Goal: Transaction & Acquisition: Purchase product/service

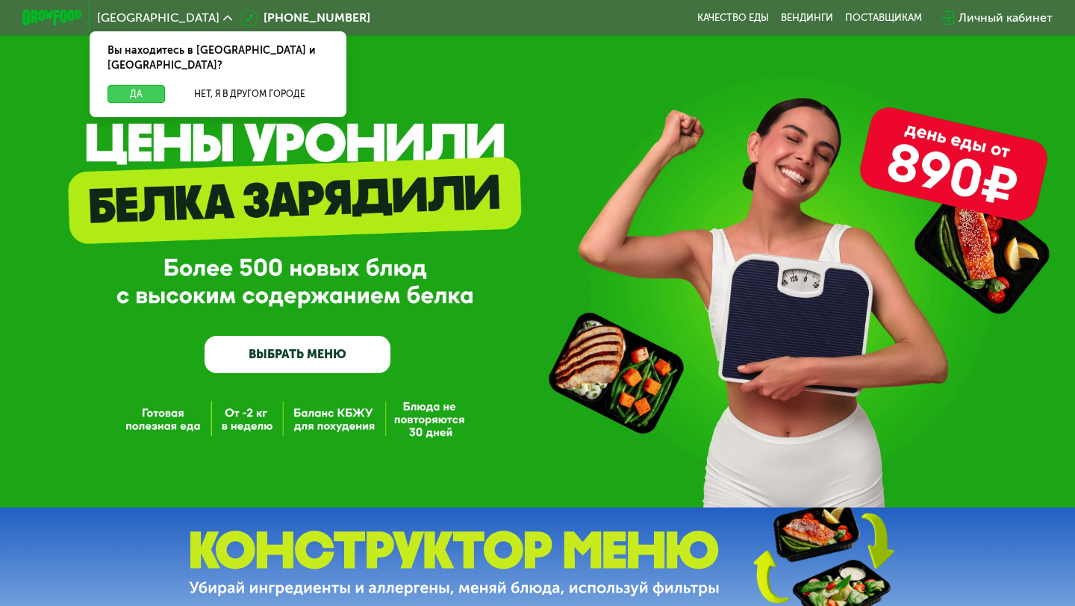
click at [141, 85] on button "Да" at bounding box center [137, 94] width 58 height 18
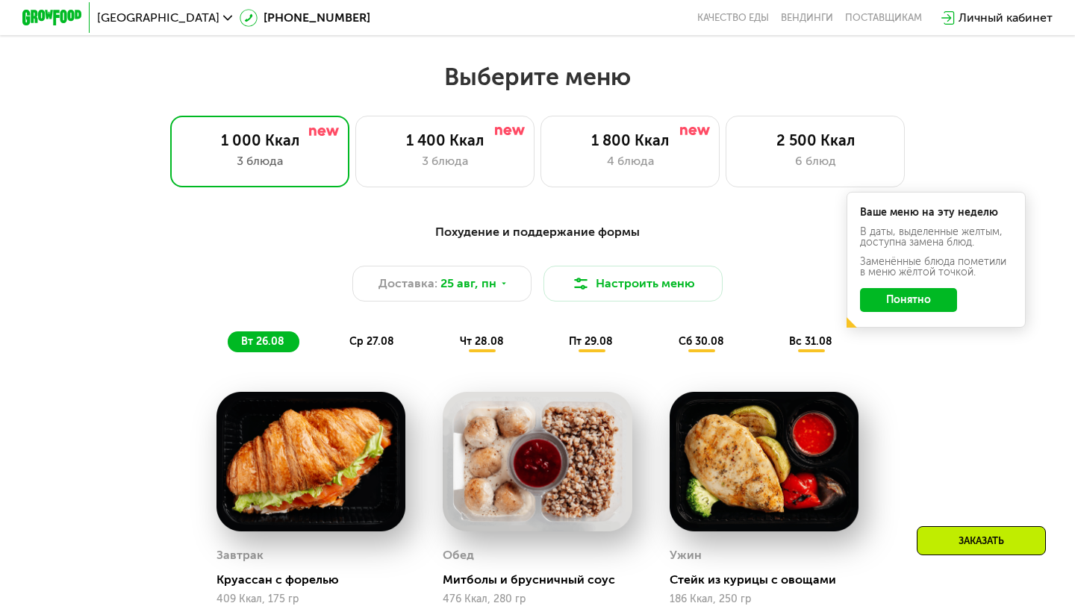
scroll to position [588, 0]
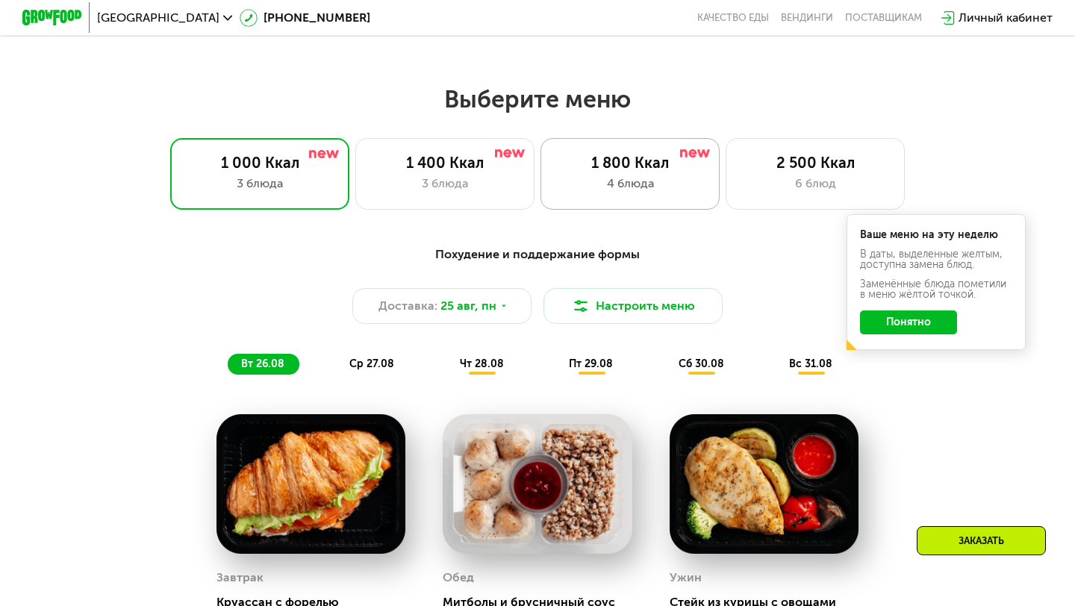
click at [726, 201] on div "1 800 Ккал 4 блюда" at bounding box center [815, 174] width 179 height 72
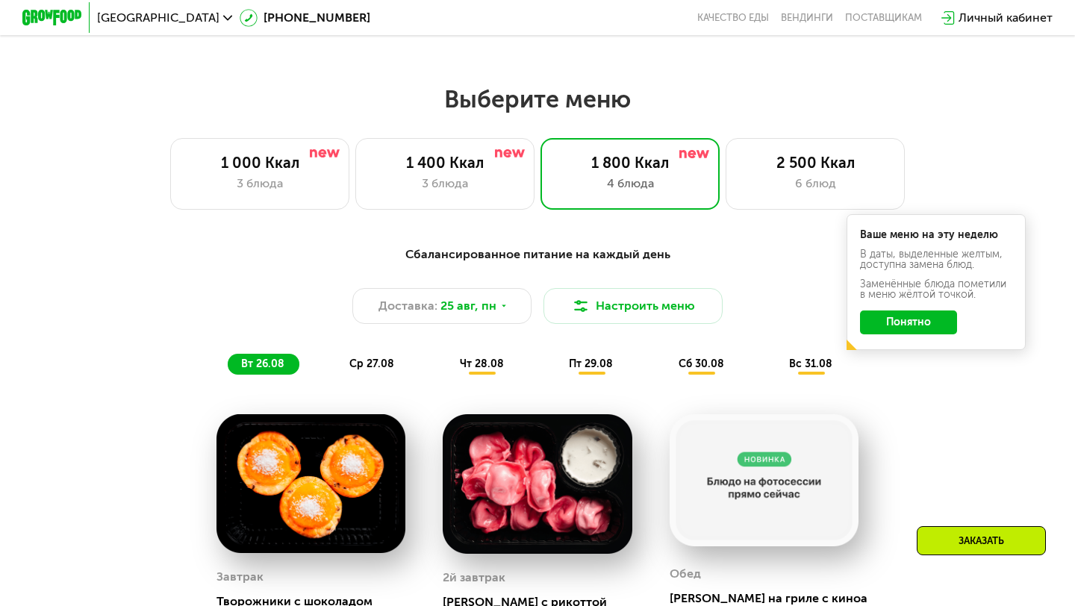
click at [948, 328] on button "Понятно" at bounding box center [908, 323] width 97 height 24
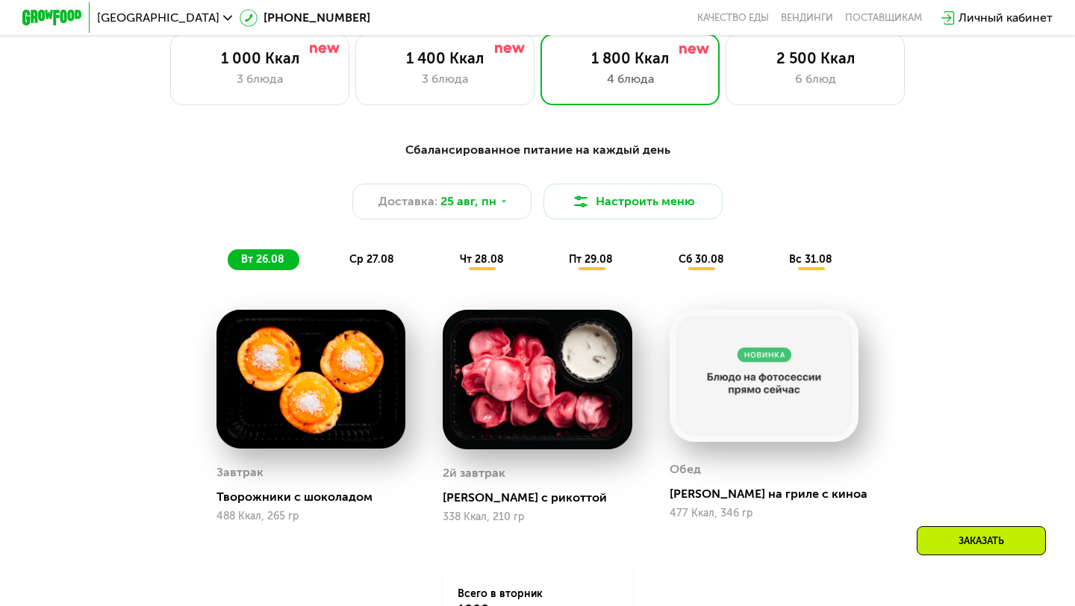
scroll to position [895, 0]
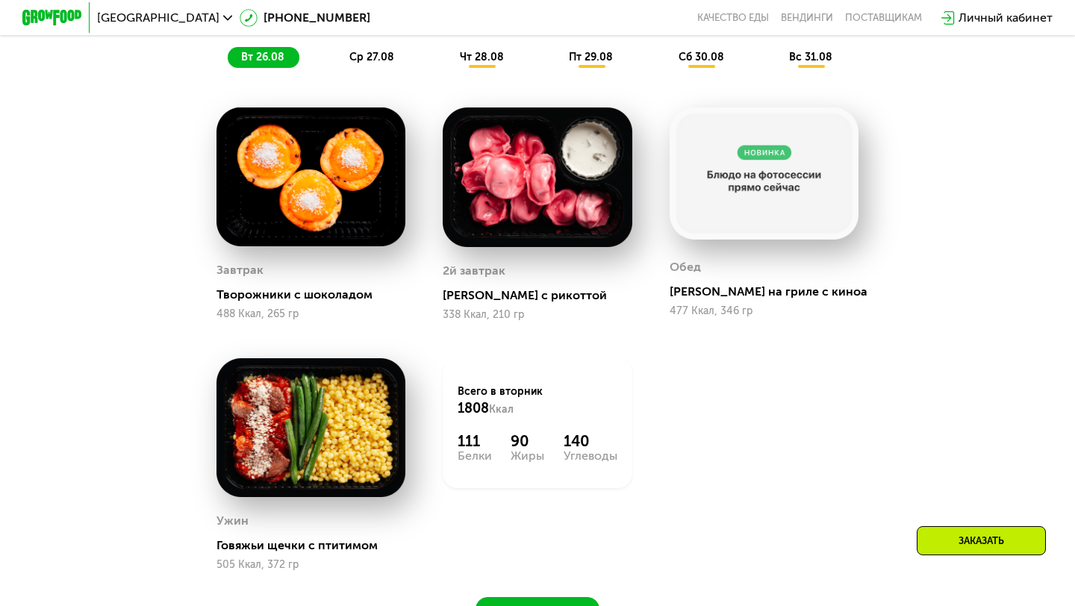
click at [774, 152] on img at bounding box center [764, 174] width 189 height 132
click at [743, 203] on img at bounding box center [764, 174] width 189 height 132
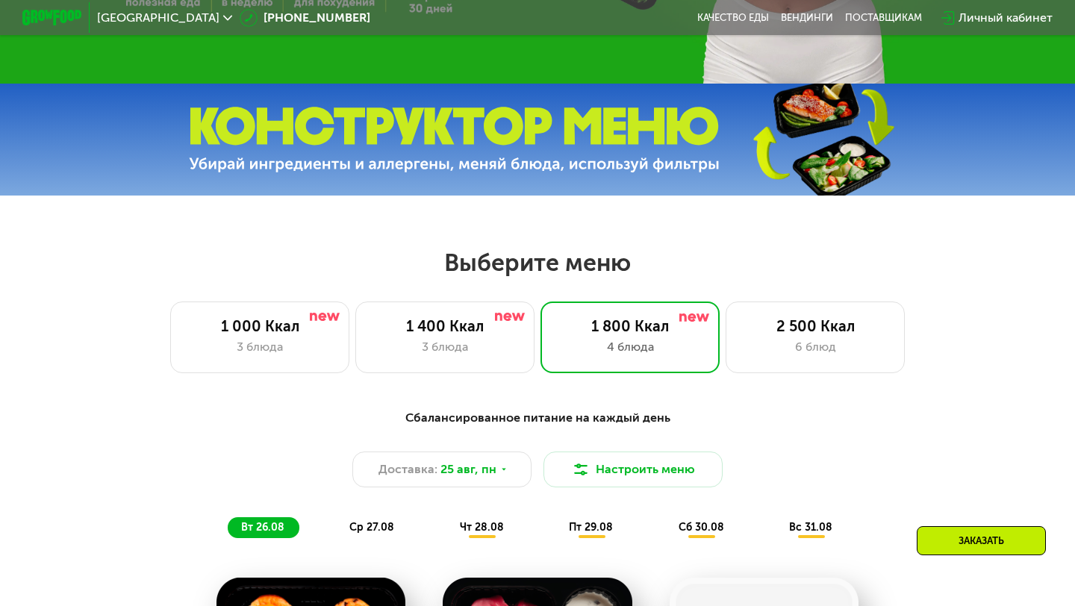
scroll to position [469, 0]
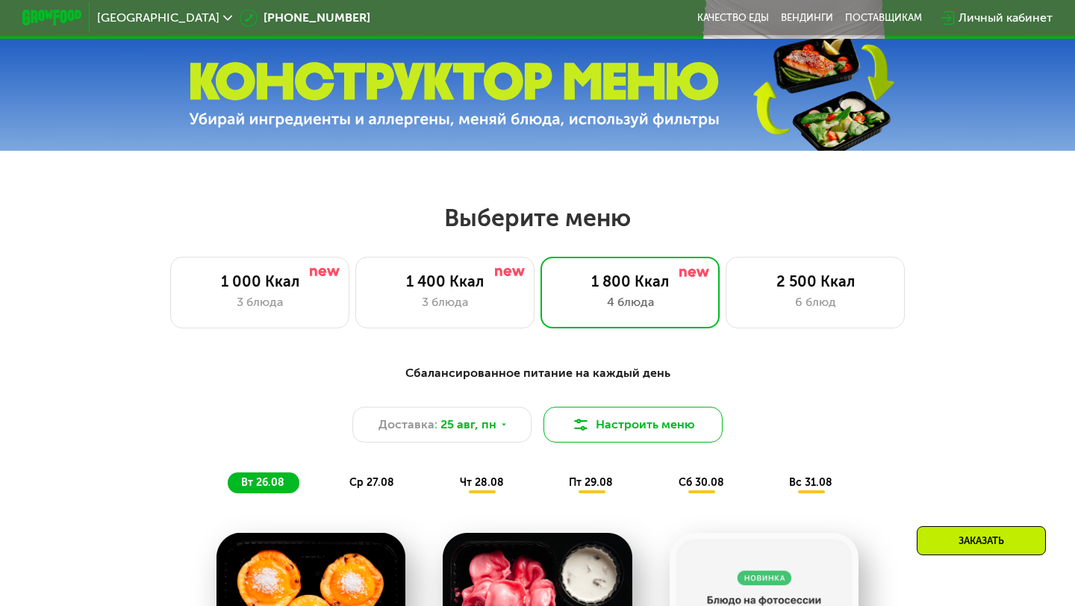
click at [599, 428] on button "Настроить меню" at bounding box center [633, 425] width 179 height 36
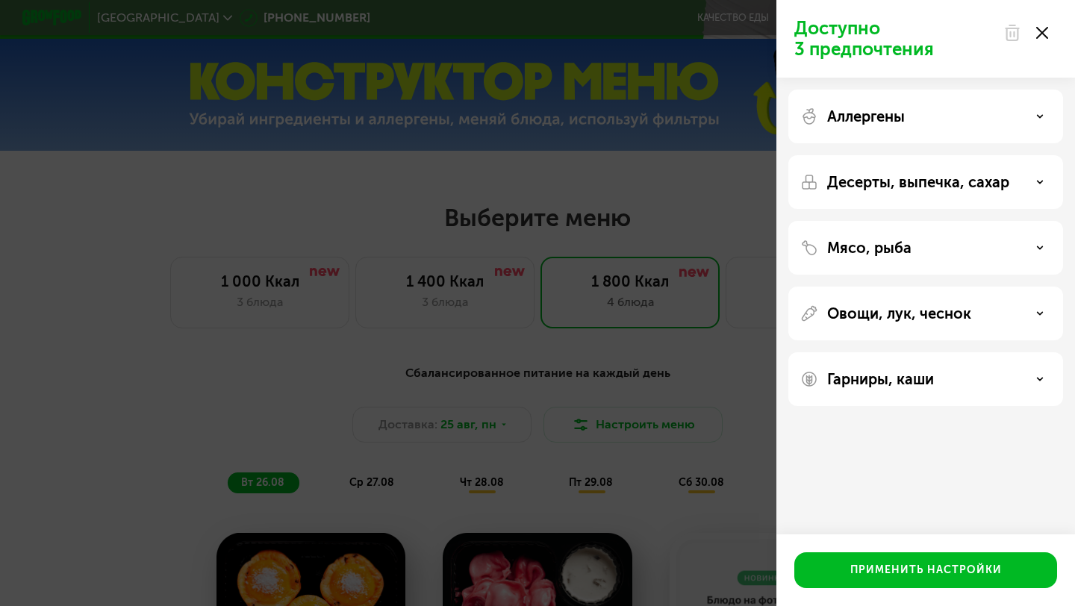
click at [909, 155] on div "Аллергены" at bounding box center [926, 182] width 275 height 54
click at [899, 117] on p "Аллергены" at bounding box center [866, 117] width 78 height 18
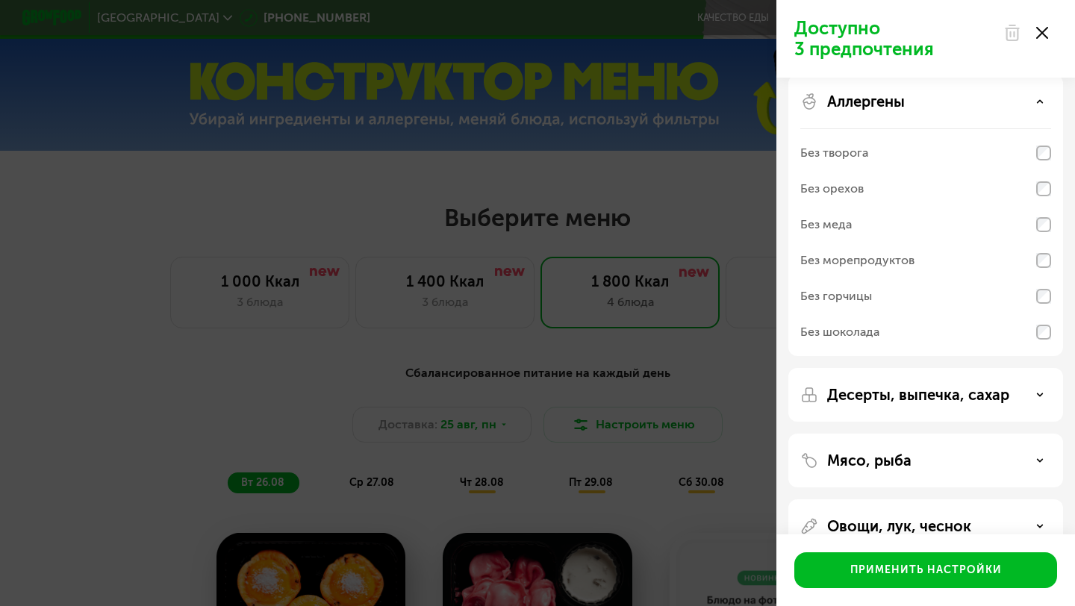
scroll to position [0, 0]
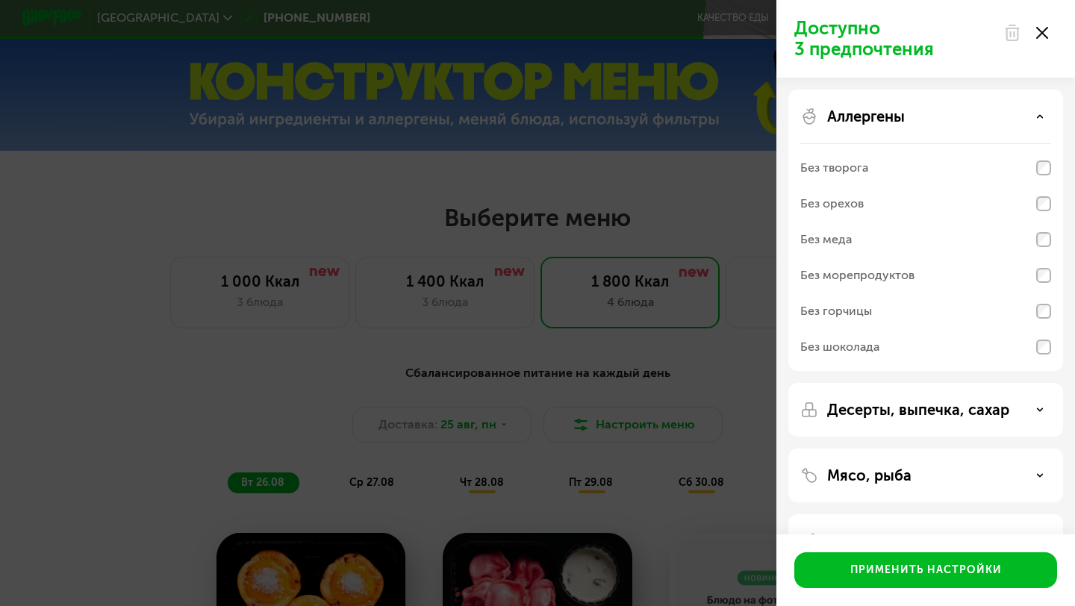
click at [881, 117] on p "Аллергены" at bounding box center [866, 117] width 78 height 18
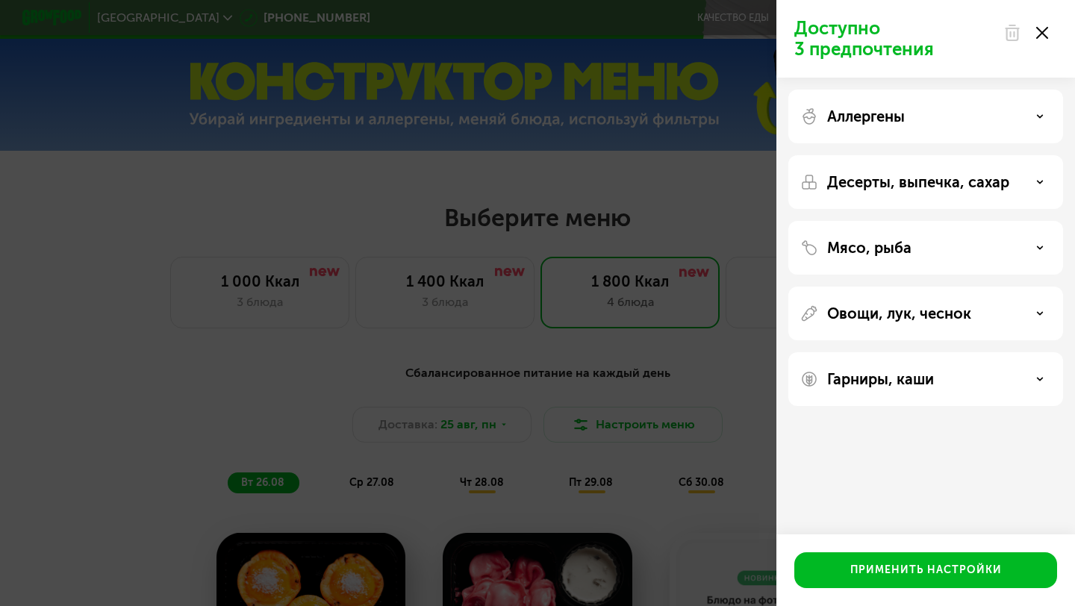
click at [870, 221] on div "Десерты, выпечка, сахар" at bounding box center [926, 248] width 275 height 54
click at [873, 190] on p "Десерты, выпечка, сахар" at bounding box center [918, 182] width 182 height 18
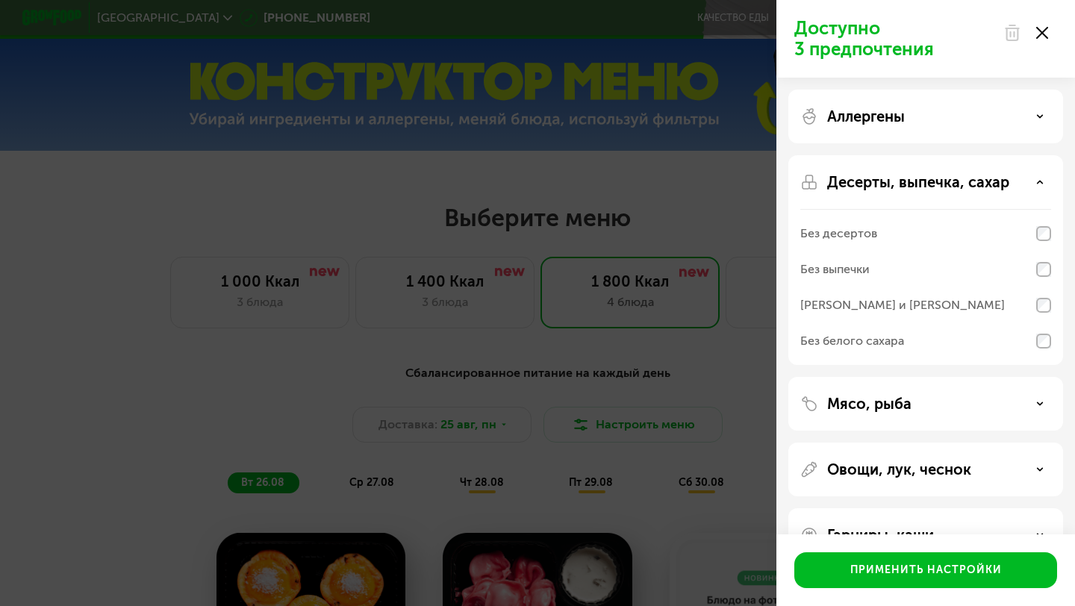
click at [881, 175] on p "Десерты, выпечка, сахар" at bounding box center [918, 182] width 182 height 18
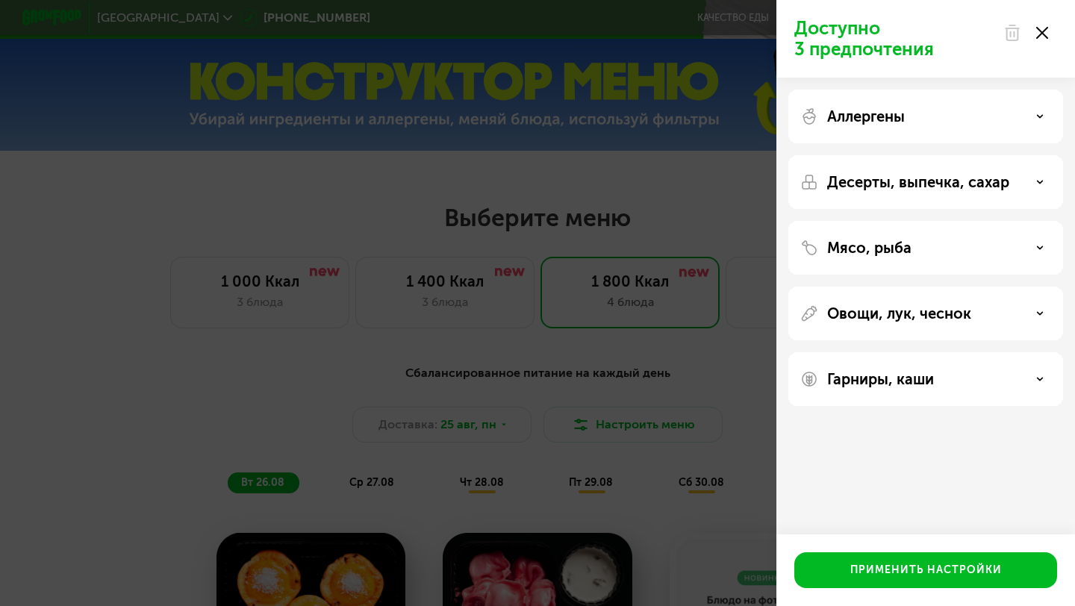
click at [879, 177] on p "Десерты, выпечка, сахар" at bounding box center [918, 182] width 182 height 18
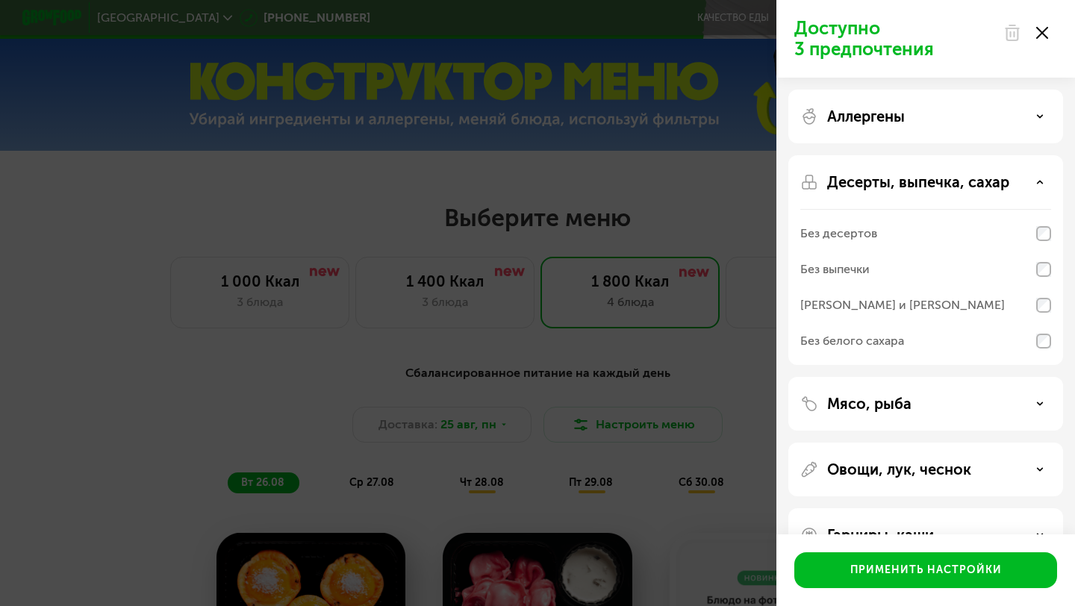
click at [876, 181] on p "Десерты, выпечка, сахар" at bounding box center [918, 182] width 182 height 18
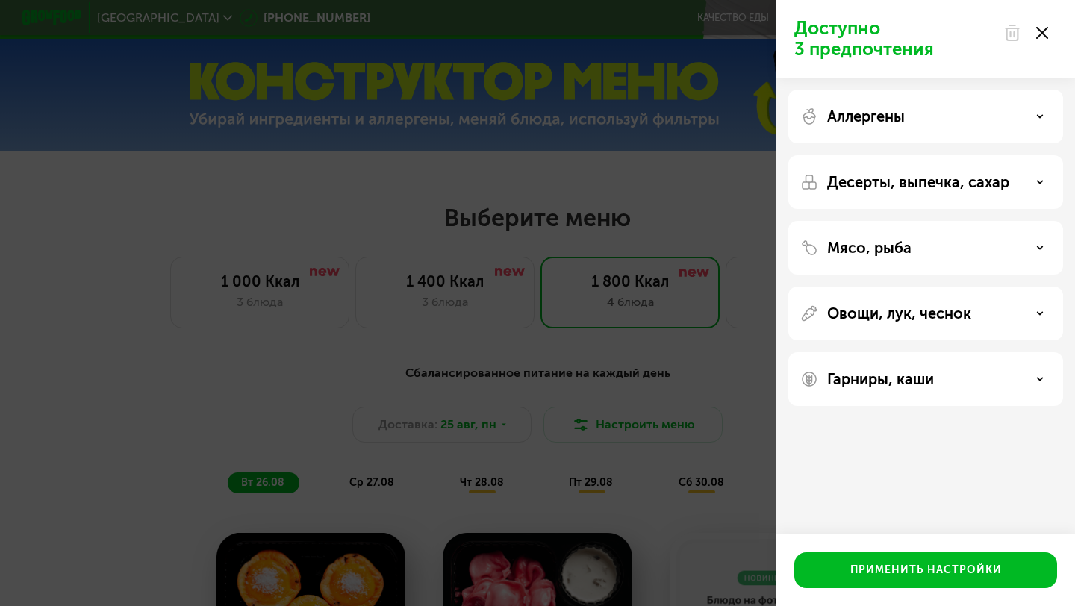
click at [859, 353] on div "Овощи, лук, чеснок" at bounding box center [926, 380] width 275 height 54
click at [856, 305] on p "Овощи, лук, чеснок" at bounding box center [899, 314] width 144 height 18
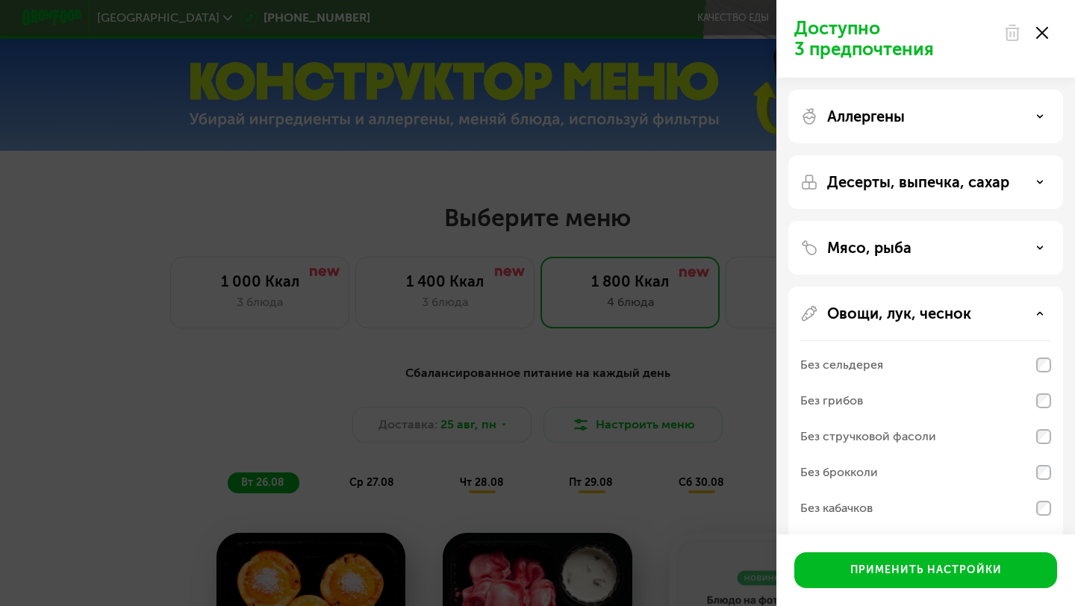
click at [856, 305] on p "Овощи, лук, чеснок" at bounding box center [899, 314] width 144 height 18
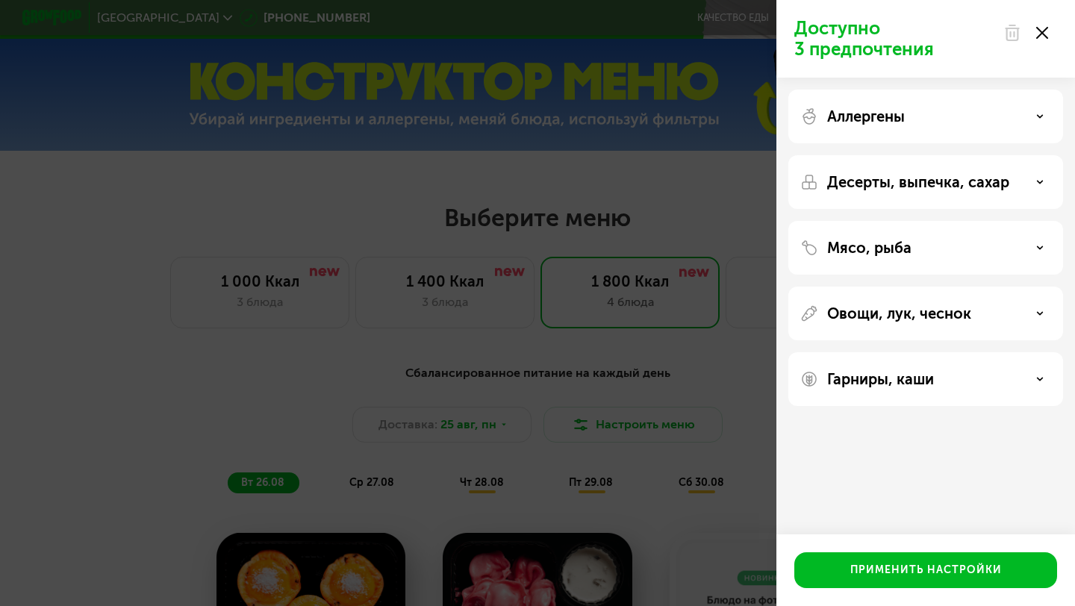
click at [872, 287] on div "Мясо, рыба" at bounding box center [926, 314] width 275 height 54
click at [869, 249] on p "Мясо, рыба" at bounding box center [869, 248] width 84 height 18
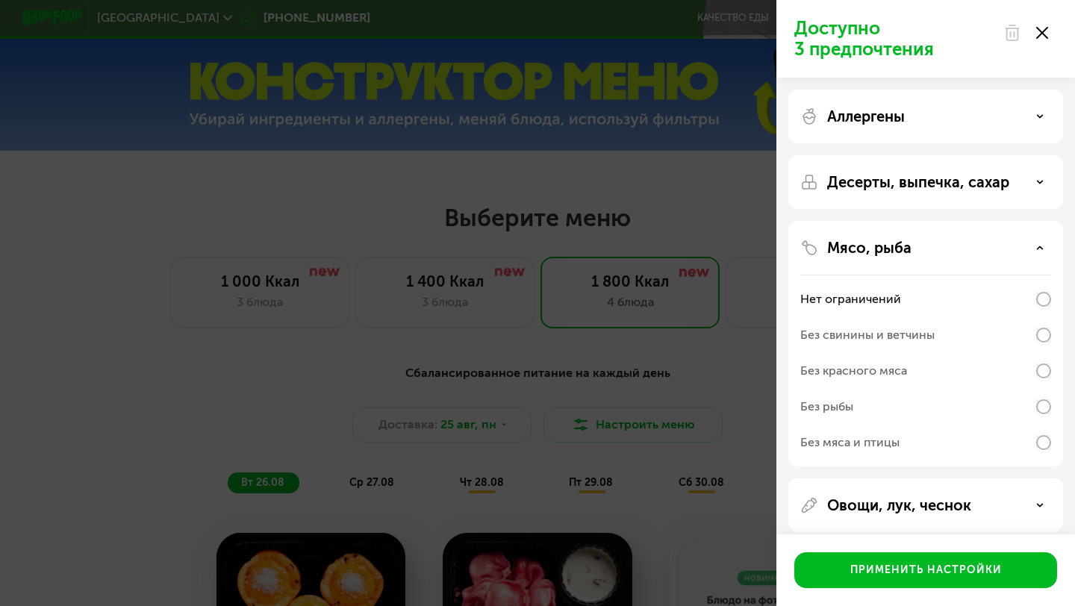
click at [869, 249] on p "Мясо, рыба" at bounding box center [869, 248] width 84 height 18
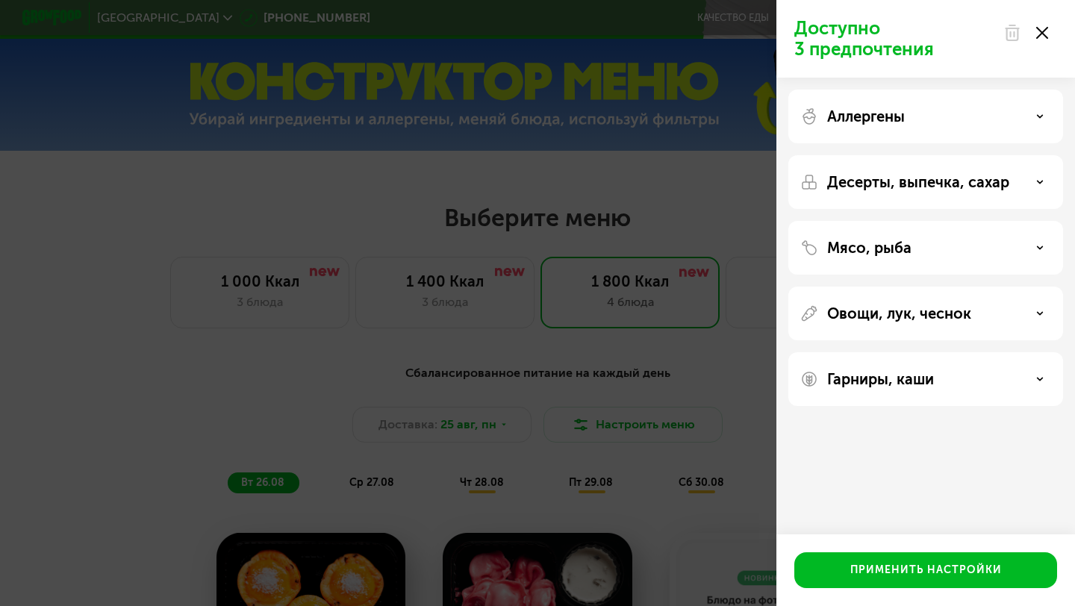
click at [863, 397] on div "Гарниры, каши" at bounding box center [926, 380] width 275 height 54
click at [870, 388] on p "Гарниры, каши" at bounding box center [880, 379] width 107 height 18
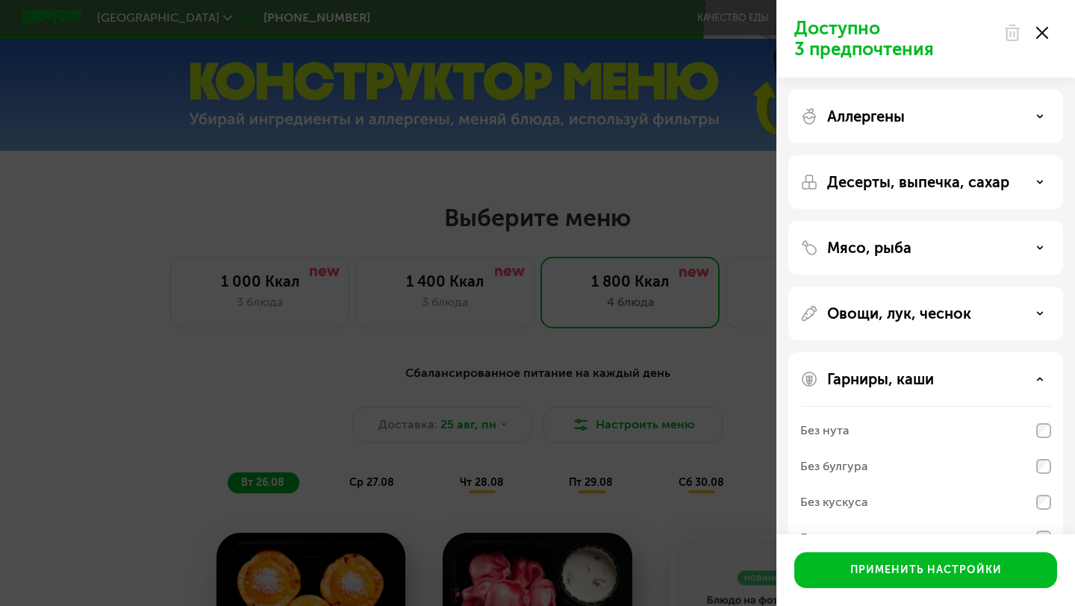
scroll to position [78, 0]
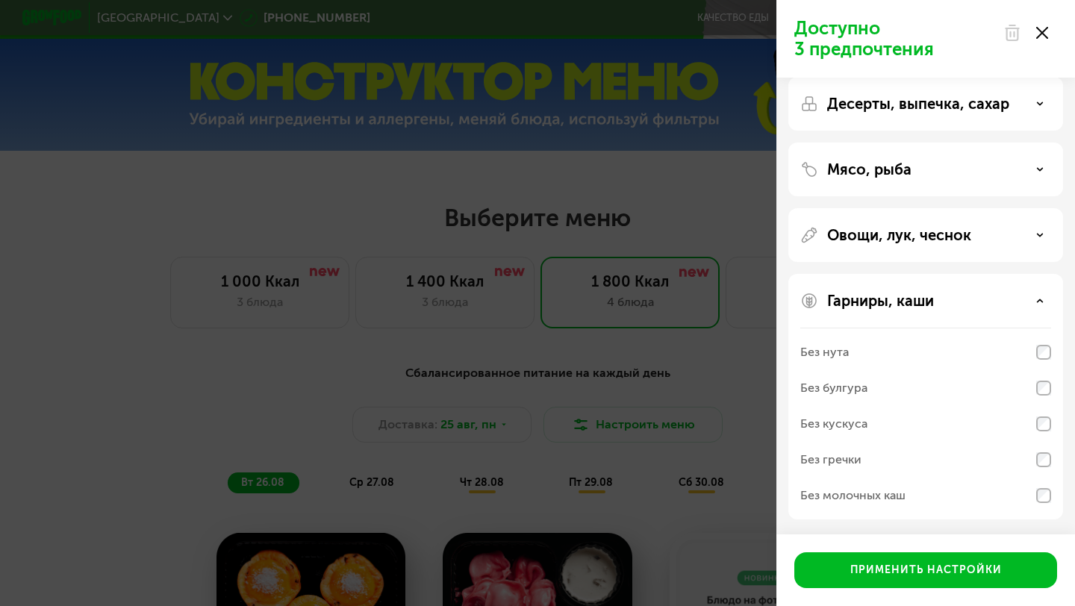
click at [1034, 498] on div "Без молочных каш" at bounding box center [926, 496] width 251 height 36
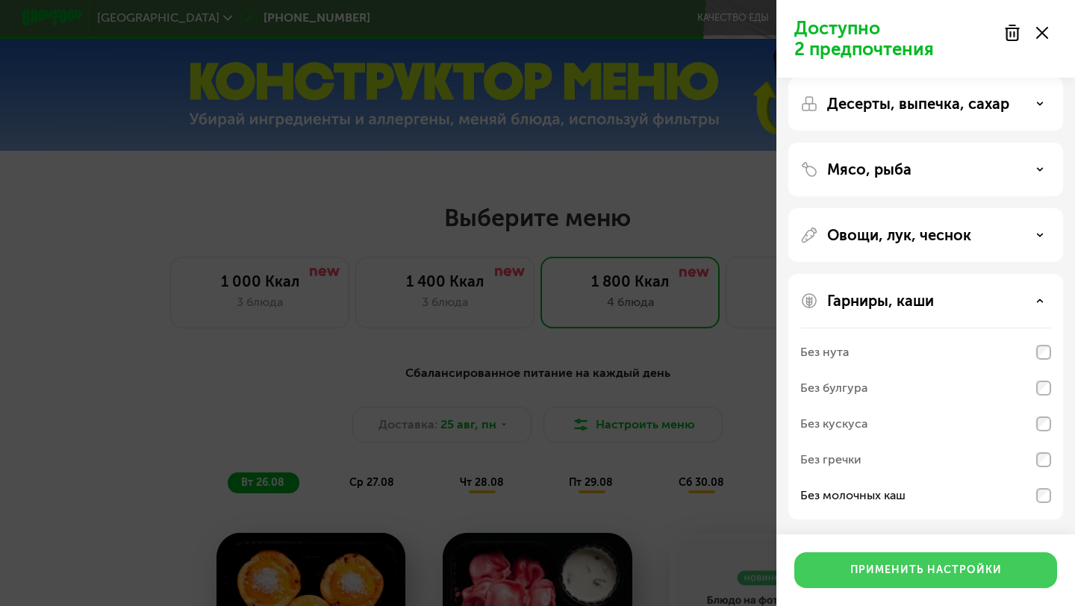
click at [871, 566] on div "Применить настройки" at bounding box center [927, 570] width 152 height 15
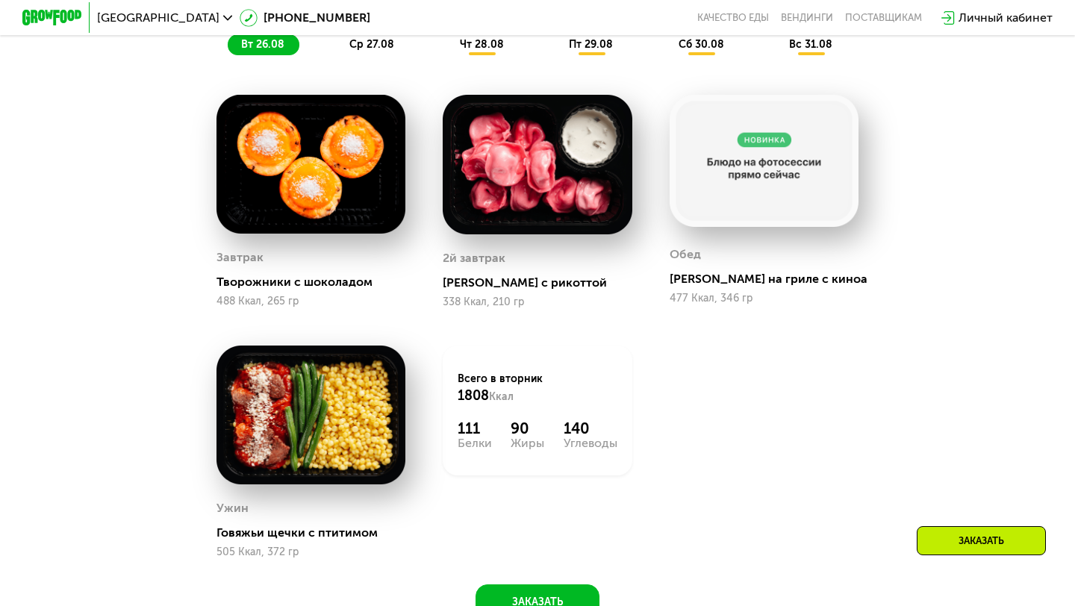
scroll to position [837, 0]
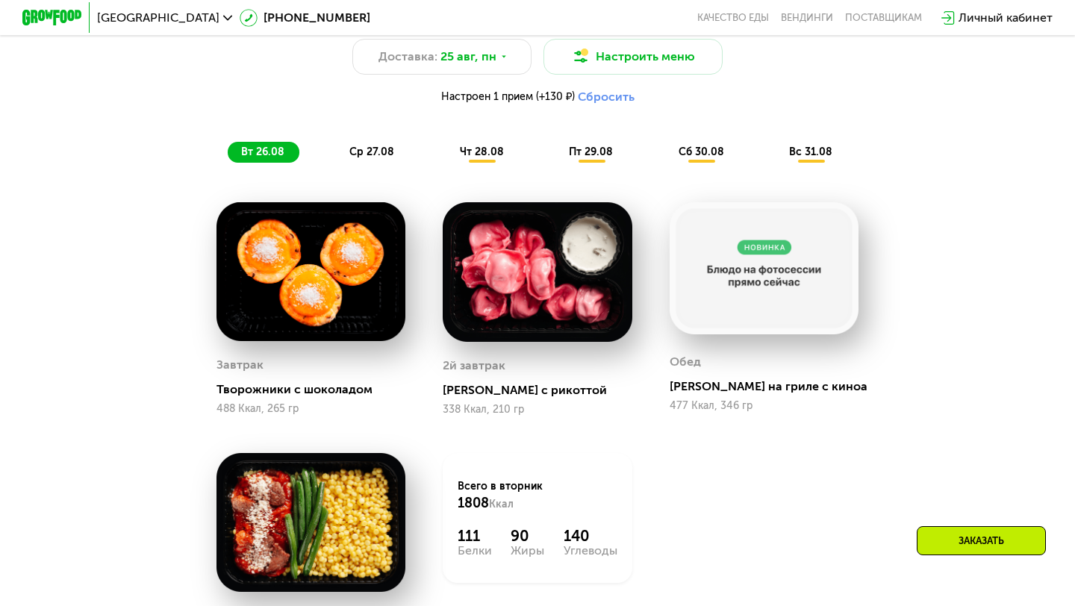
click at [447, 144] on div "ср 27.08" at bounding box center [483, 152] width 72 height 21
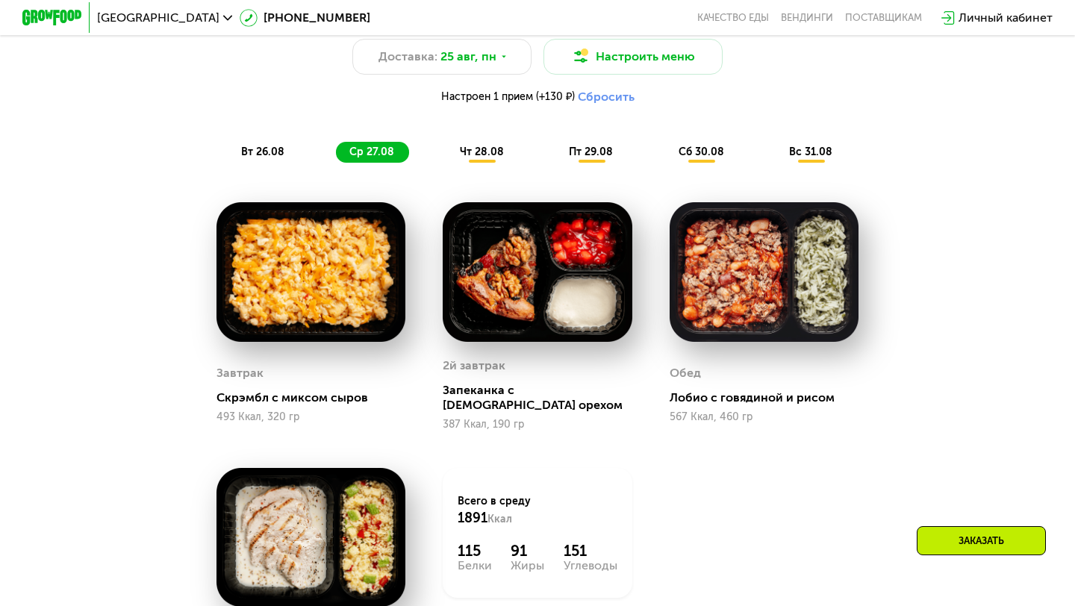
click at [556, 149] on div "чт 28.08" at bounding box center [592, 152] width 72 height 21
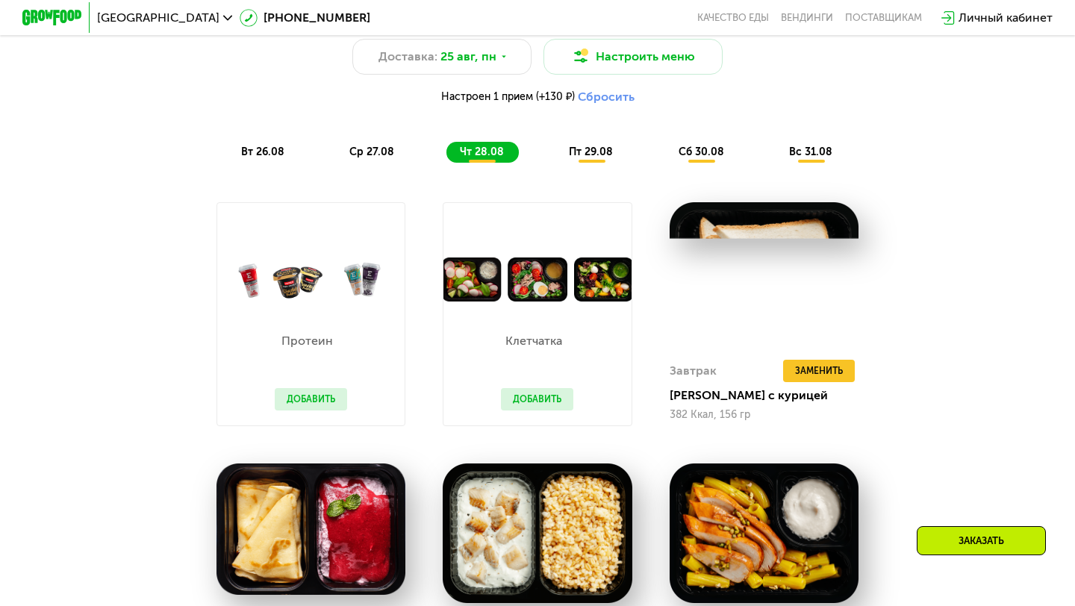
click at [270, 151] on span "вт 26.08" at bounding box center [262, 152] width 43 height 13
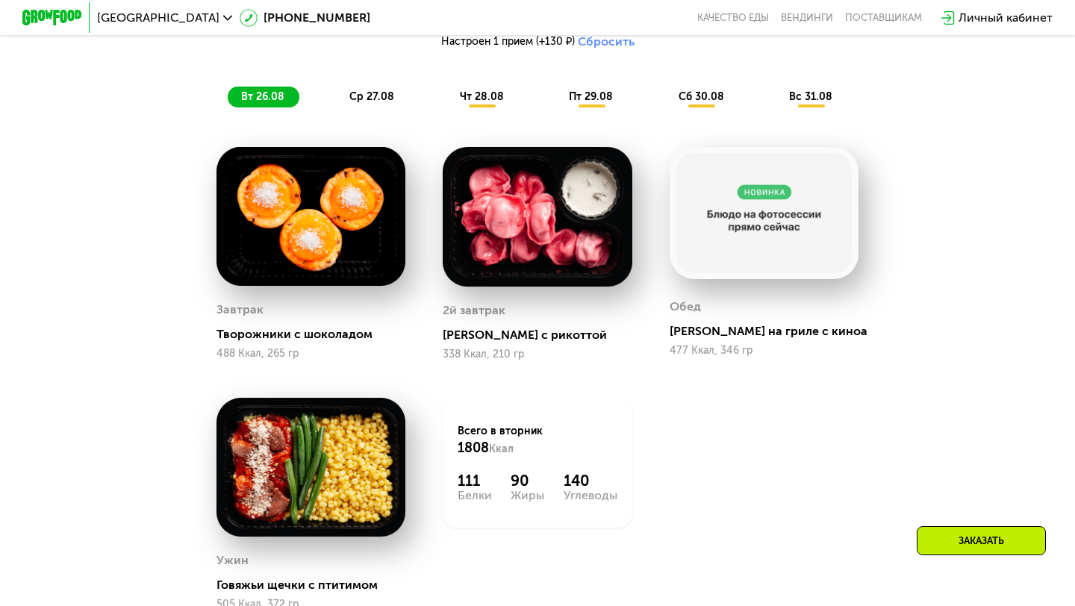
scroll to position [890, 0]
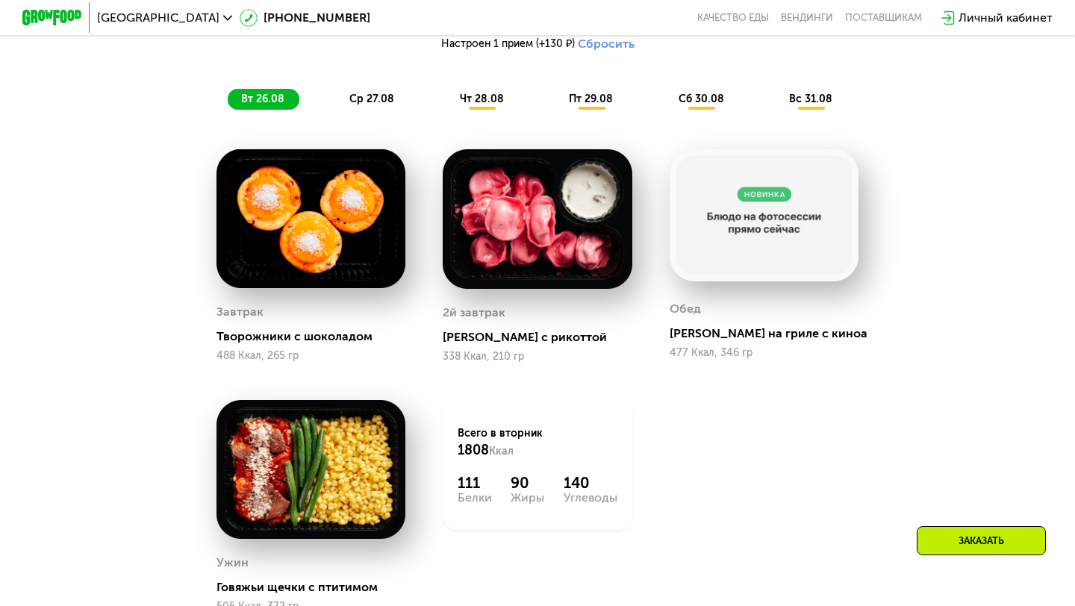
click at [378, 99] on span "ср 27.08" at bounding box center [372, 99] width 45 height 13
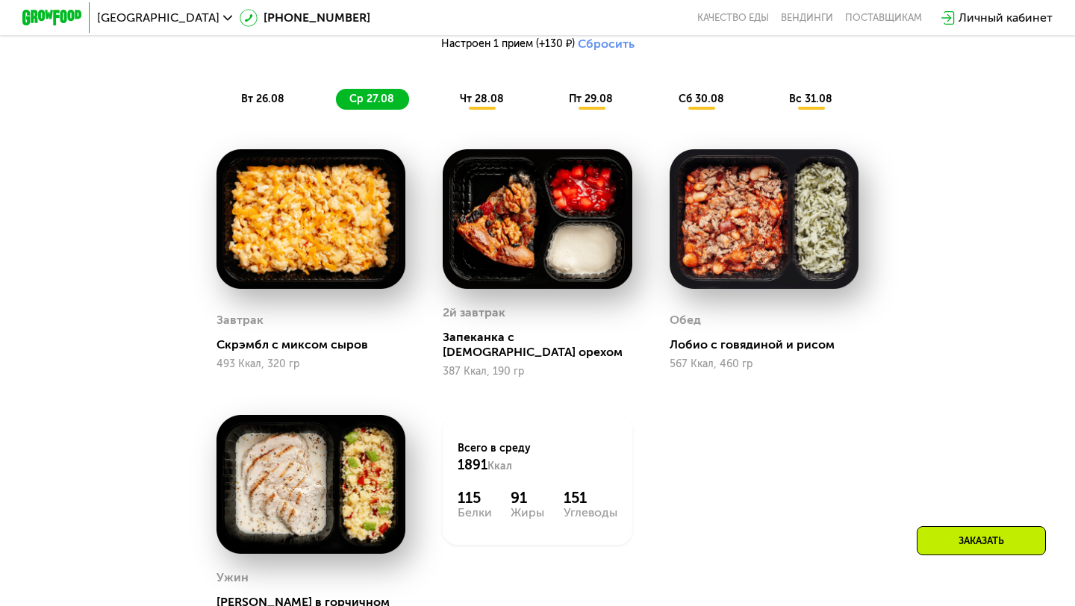
click at [556, 103] on div "чт 28.08" at bounding box center [592, 99] width 72 height 21
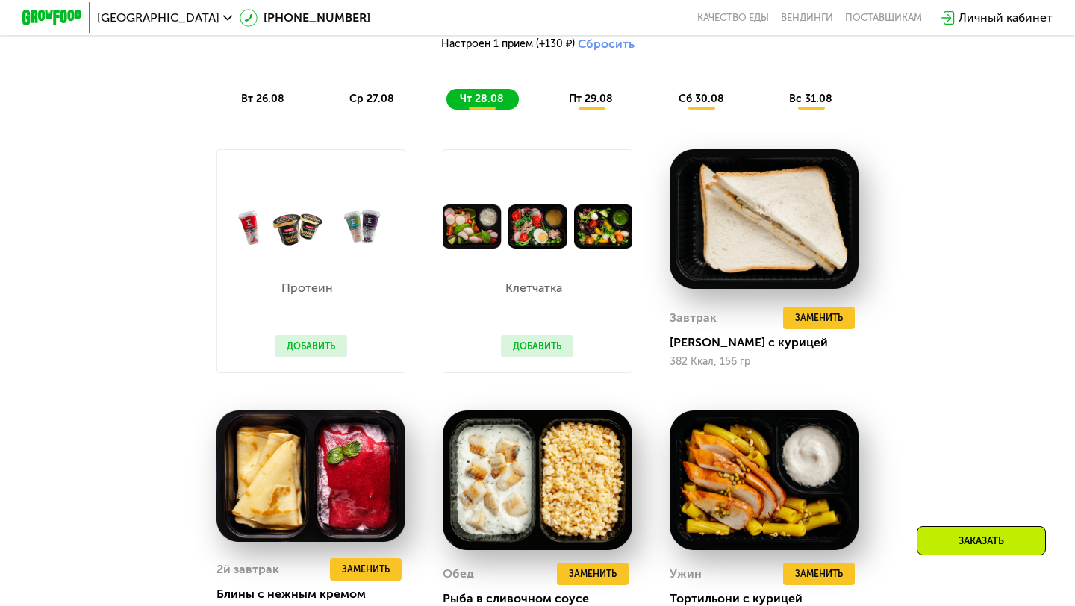
click at [379, 102] on span "ср 27.08" at bounding box center [372, 99] width 45 height 13
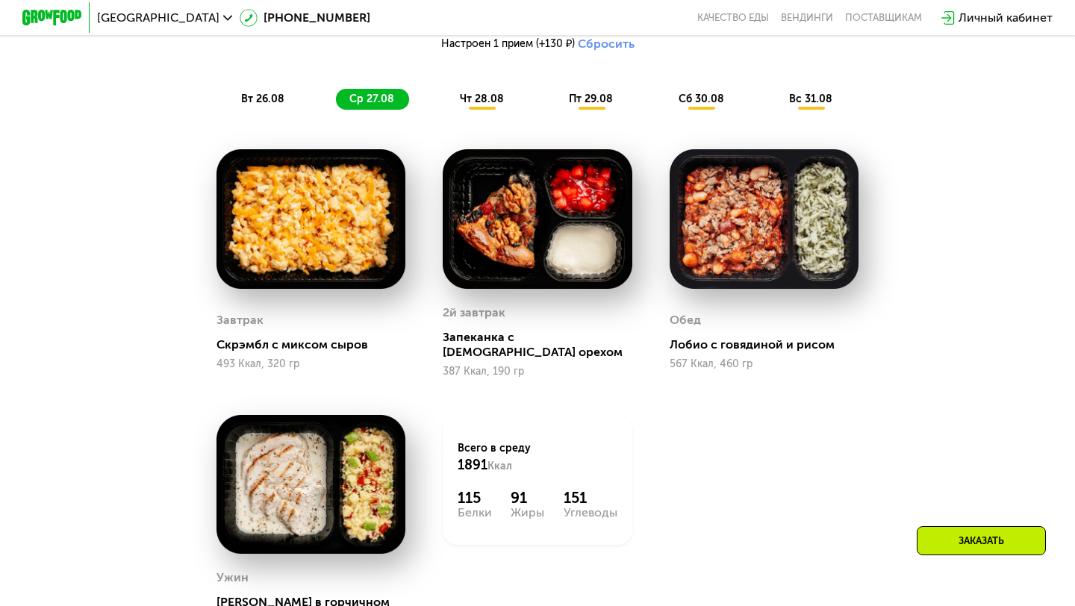
scroll to position [791, 0]
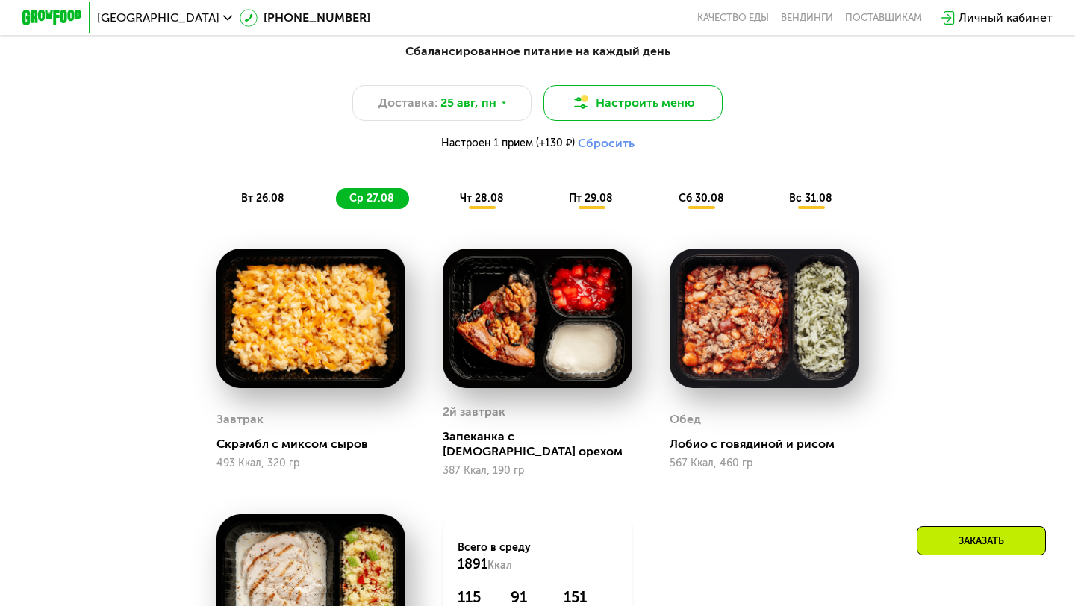
click at [671, 105] on button "Настроить меню" at bounding box center [633, 103] width 179 height 36
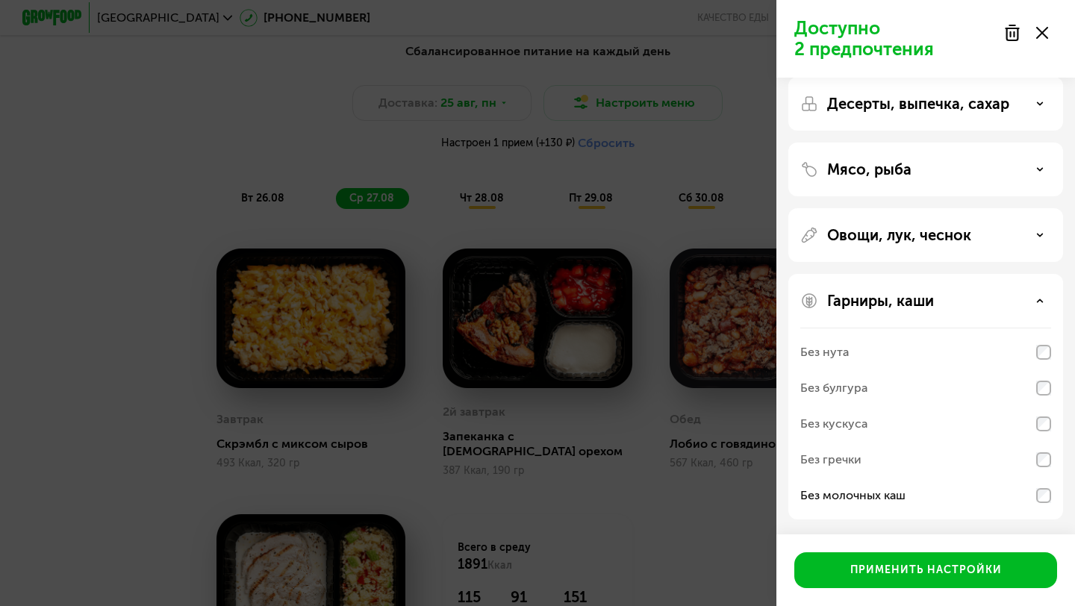
scroll to position [0, 0]
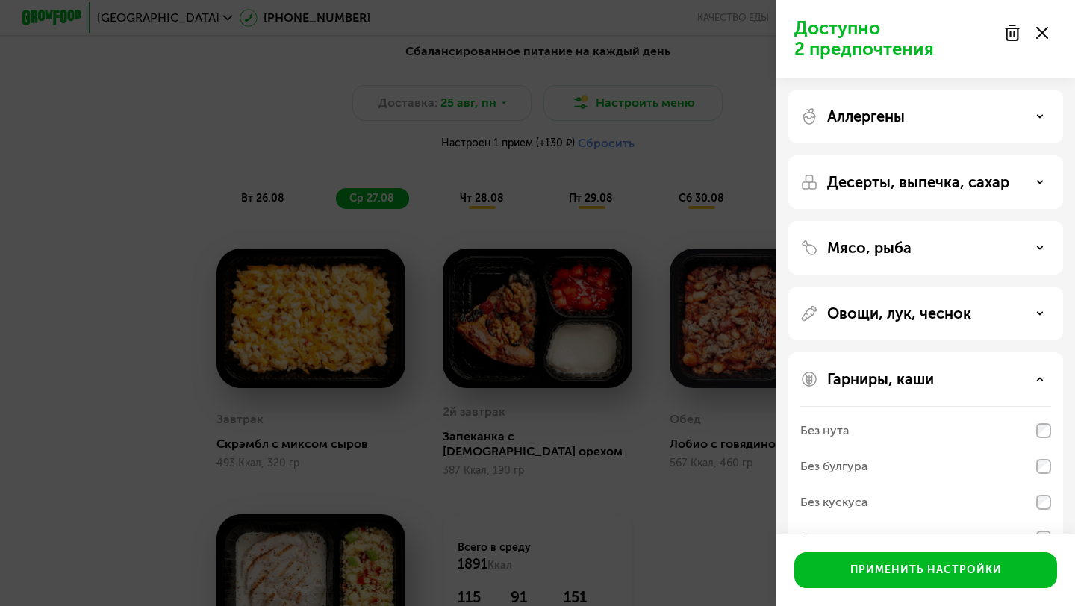
click at [893, 155] on div "Аллергены" at bounding box center [926, 182] width 275 height 54
click at [907, 113] on div "Аллергены" at bounding box center [926, 117] width 251 height 18
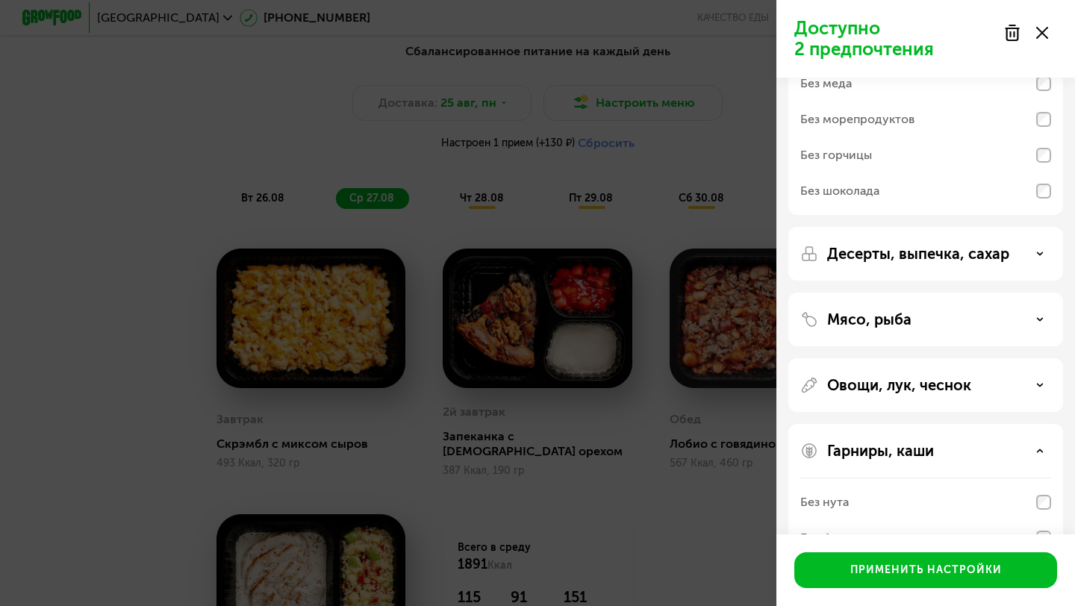
scroll to position [160, 0]
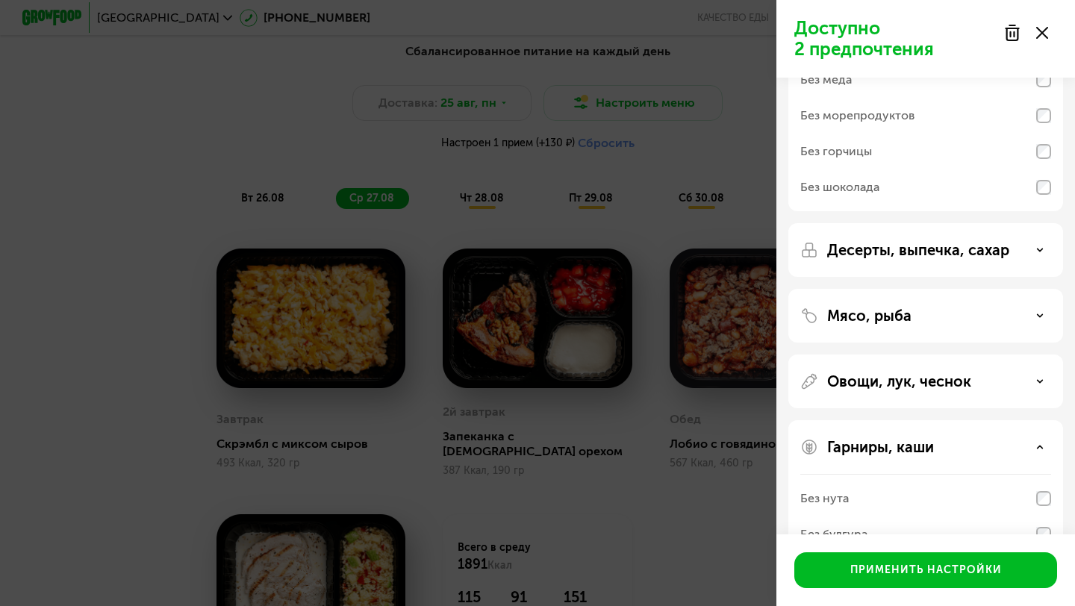
click at [885, 255] on p "Десерты, выпечка, сахар" at bounding box center [918, 250] width 182 height 18
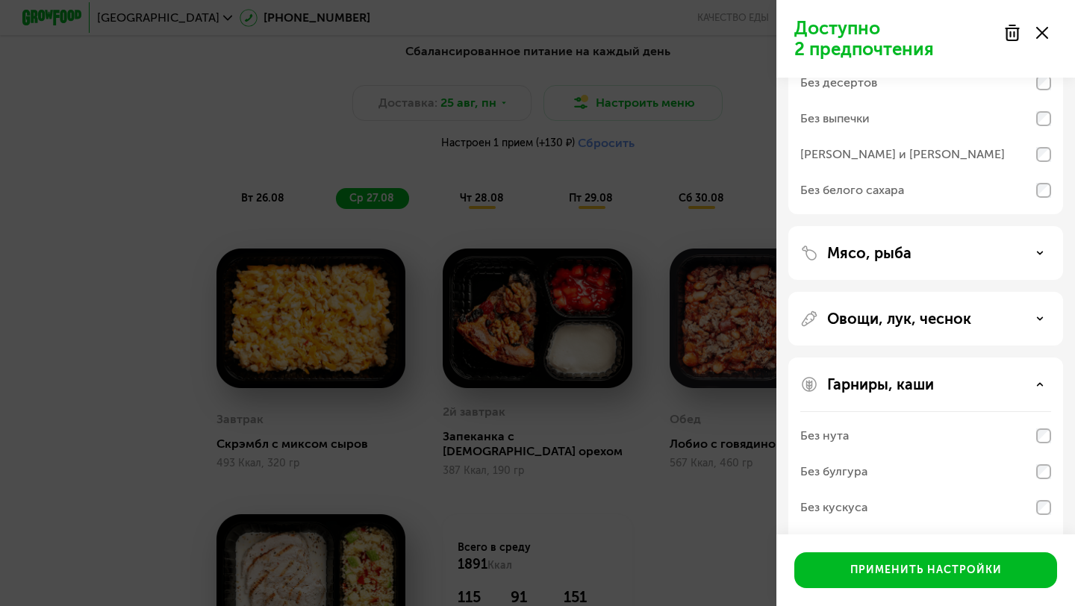
scroll to position [462, 0]
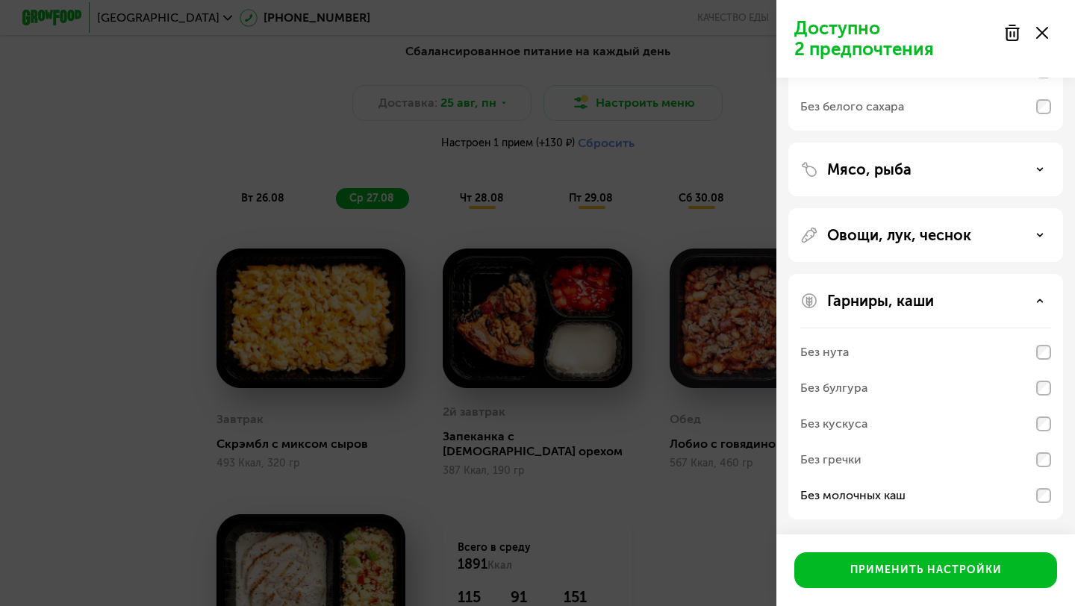
click at [909, 304] on p "Гарниры, каши" at bounding box center [880, 301] width 107 height 18
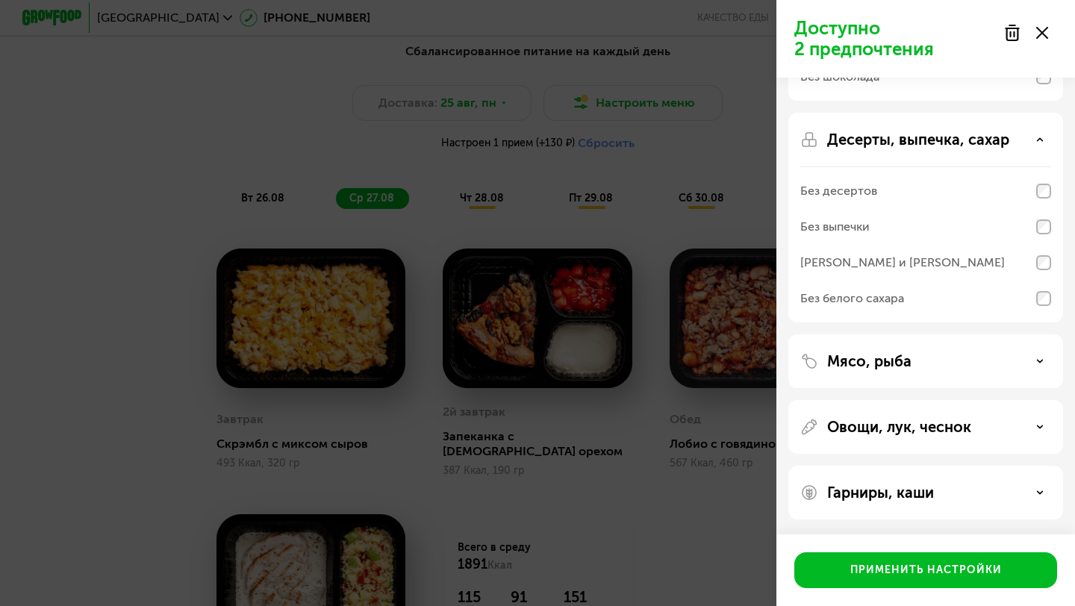
scroll to position [270, 0]
click at [826, 466] on div "Овощи, лук, чеснок" at bounding box center [926, 493] width 275 height 54
click at [826, 426] on div "Овощи, лук, чеснок" at bounding box center [926, 427] width 251 height 18
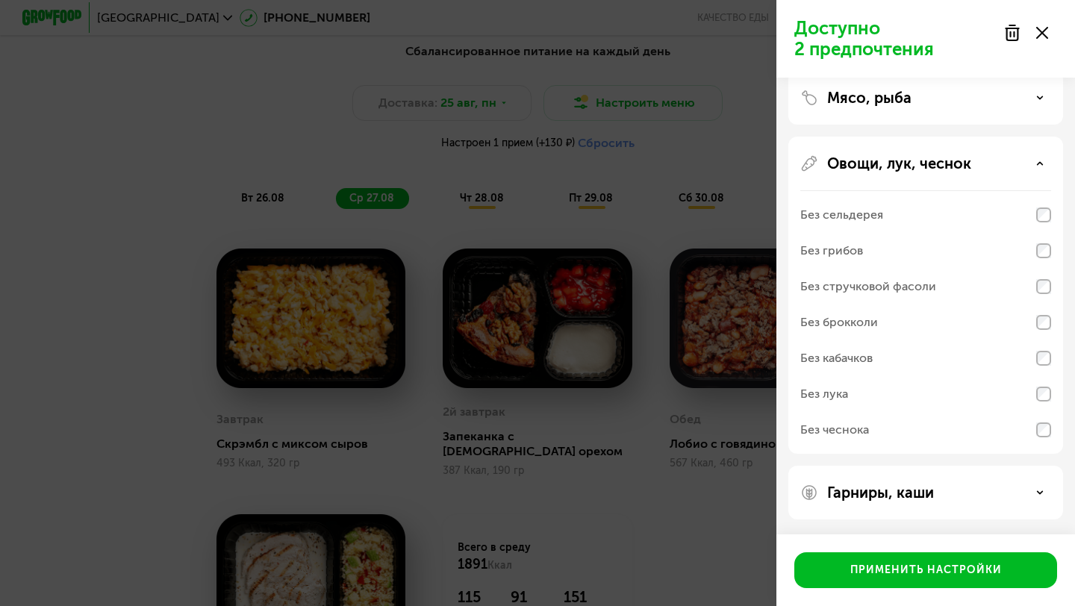
scroll to position [97, 0]
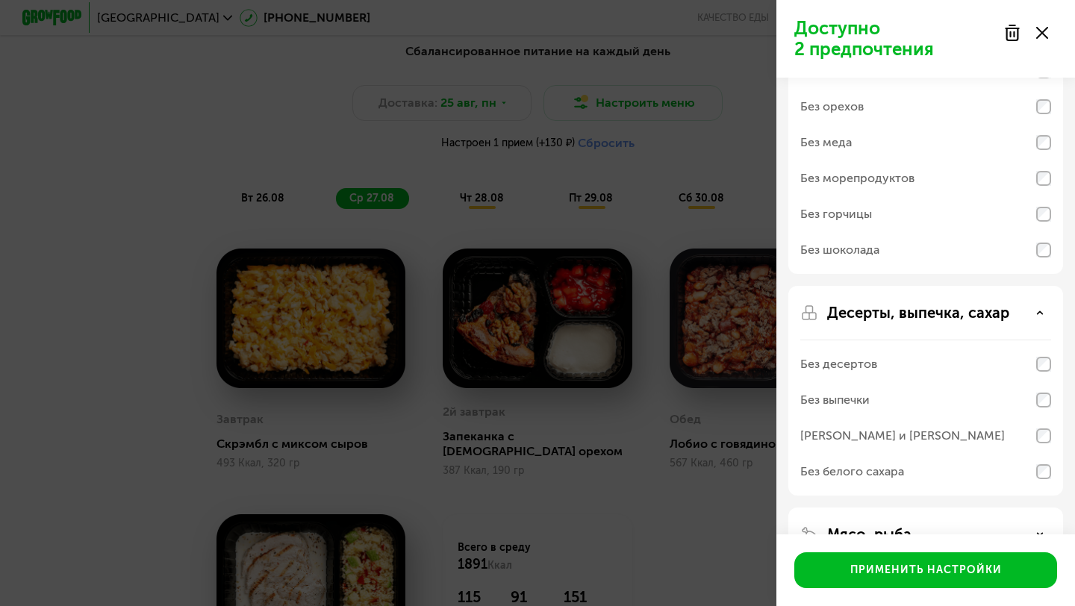
click at [668, 177] on div "Доступно 2 предпочтения Аллергены Без творога Без орехов Без меда Без морепроду…" at bounding box center [537, 303] width 1075 height 606
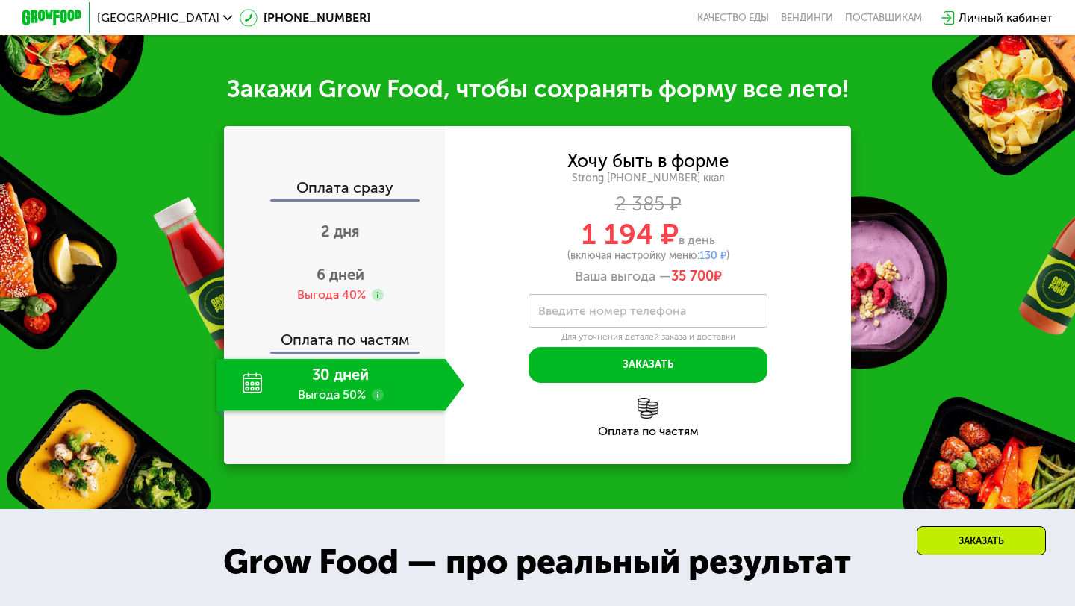
scroll to position [1521, 0]
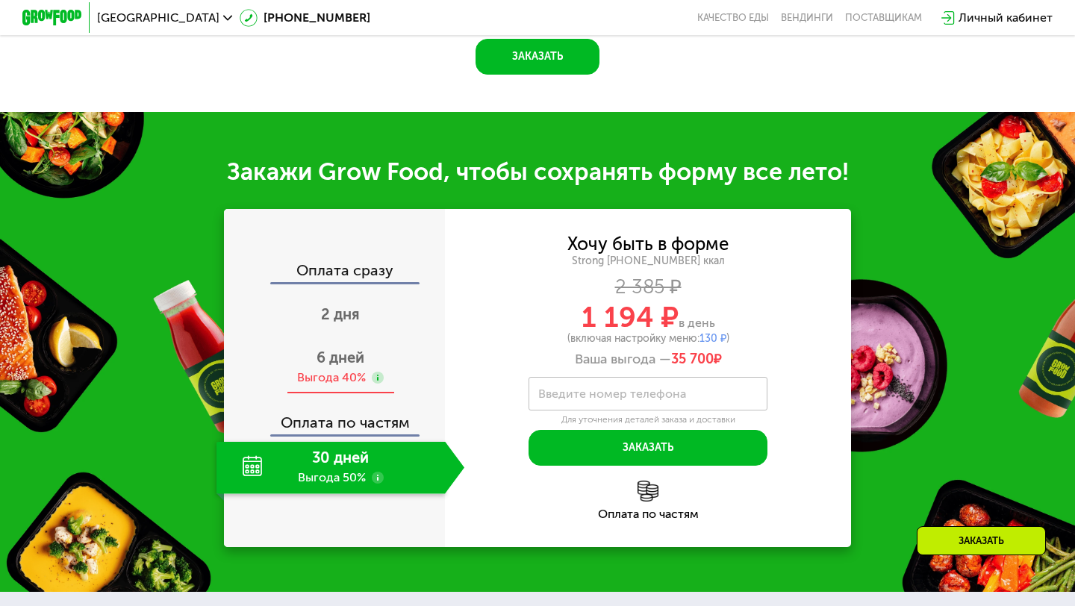
click at [344, 349] on span "6 дней" at bounding box center [341, 358] width 48 height 18
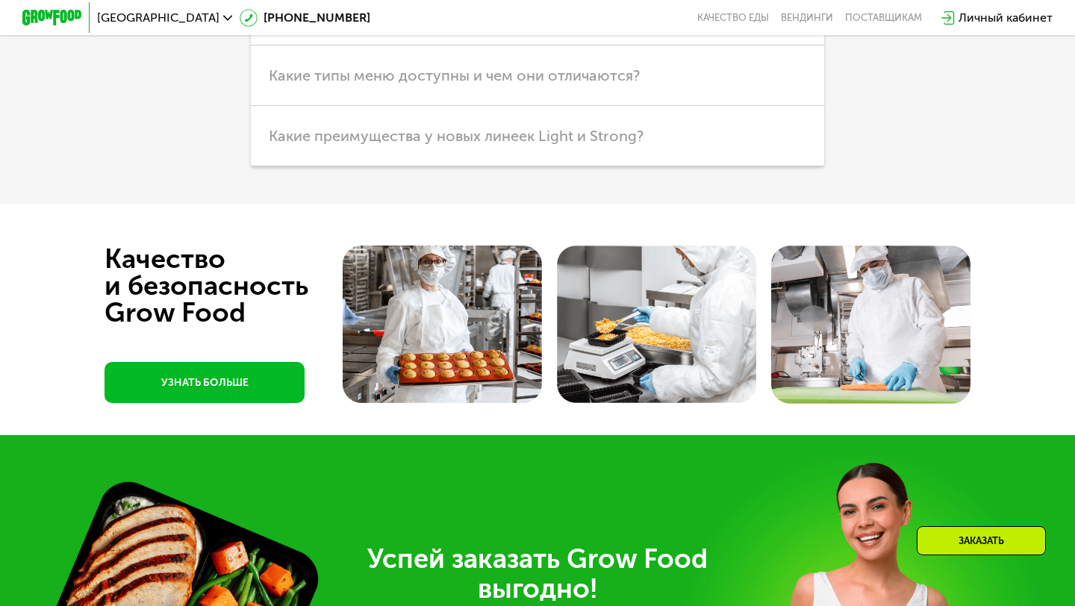
scroll to position [3513, 0]
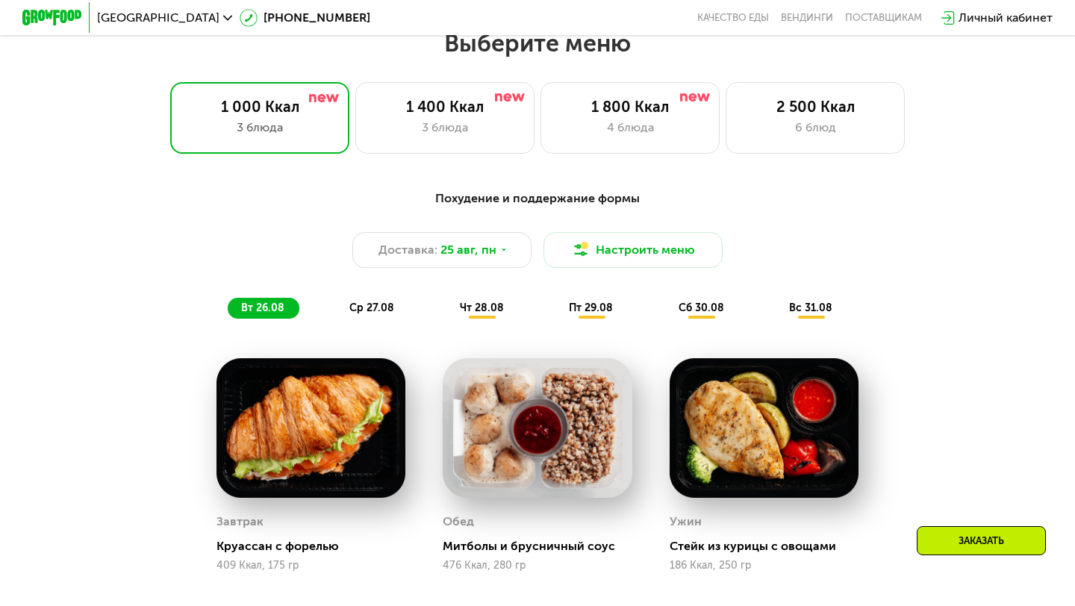
scroll to position [299, 0]
